Goal: Go to known website: Access a specific website the user already knows

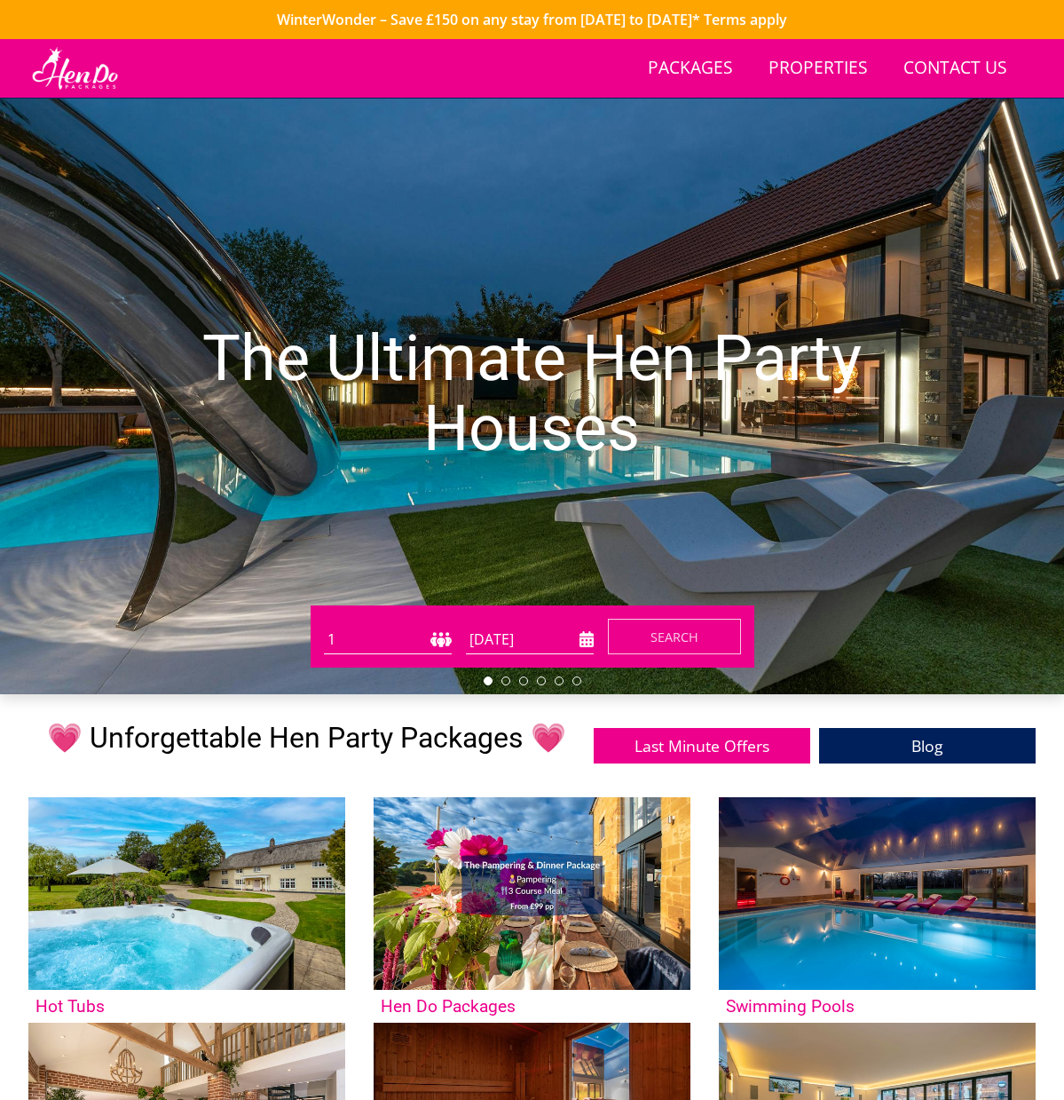
scroll to position [1366, 0]
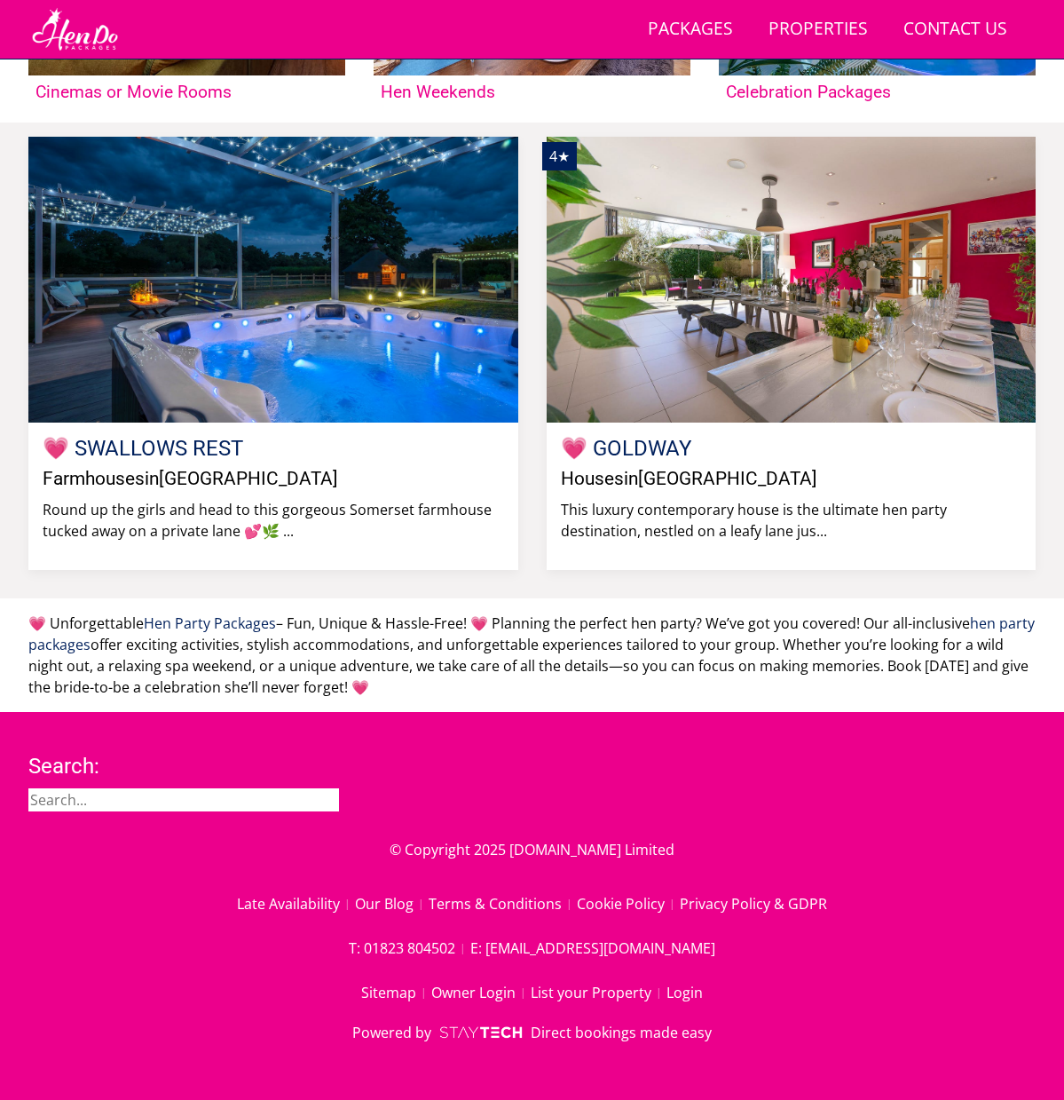
click at [683, 997] on div "Search: © Copyright 2025 [DOMAIN_NAME] Limited Late Availability Our Blog Terms…" at bounding box center [531, 905] width 1007 height 331
click at [679, 1007] on link "Login" at bounding box center [685, 992] width 36 height 30
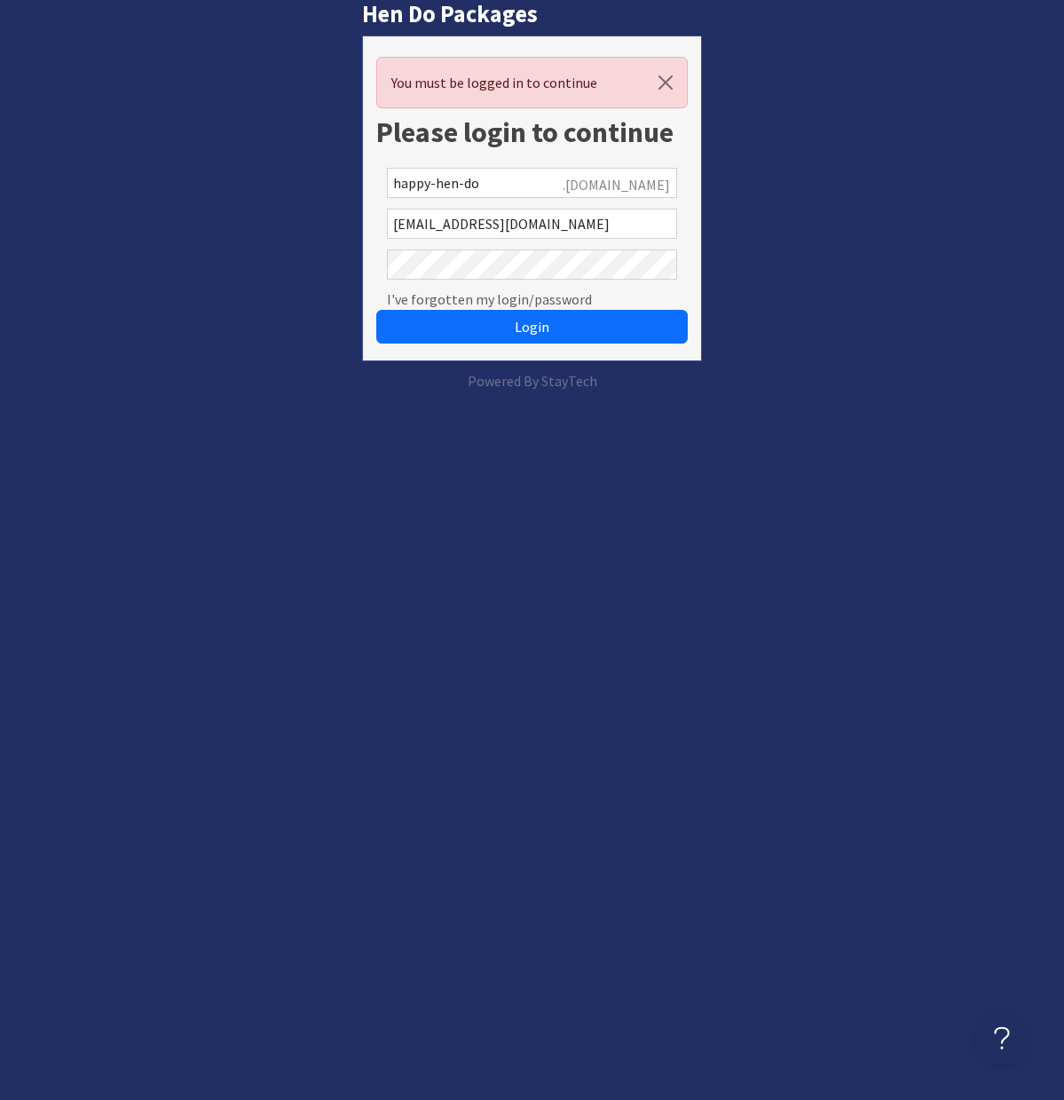
click at [376, 310] on button "Login" at bounding box center [532, 327] width 312 height 34
click at [595, 341] on button "Login" at bounding box center [532, 327] width 312 height 34
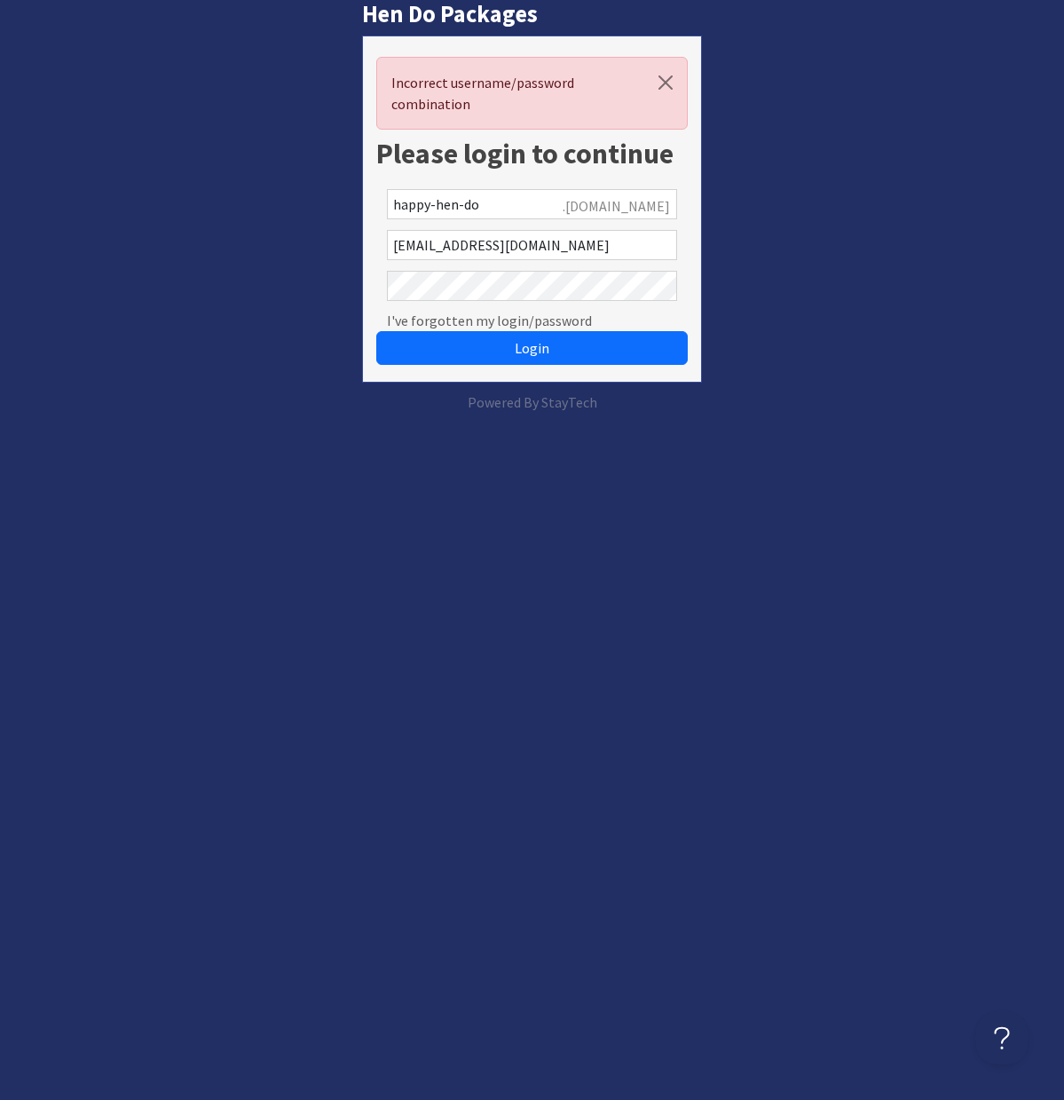
click at [0, 413] on com-1password-button at bounding box center [0, 413] width 0 height 0
click at [504, 336] on button "Login" at bounding box center [532, 348] width 312 height 34
click at [526, 352] on span "Login" at bounding box center [532, 348] width 35 height 18
